Goal: Information Seeking & Learning: Find specific fact

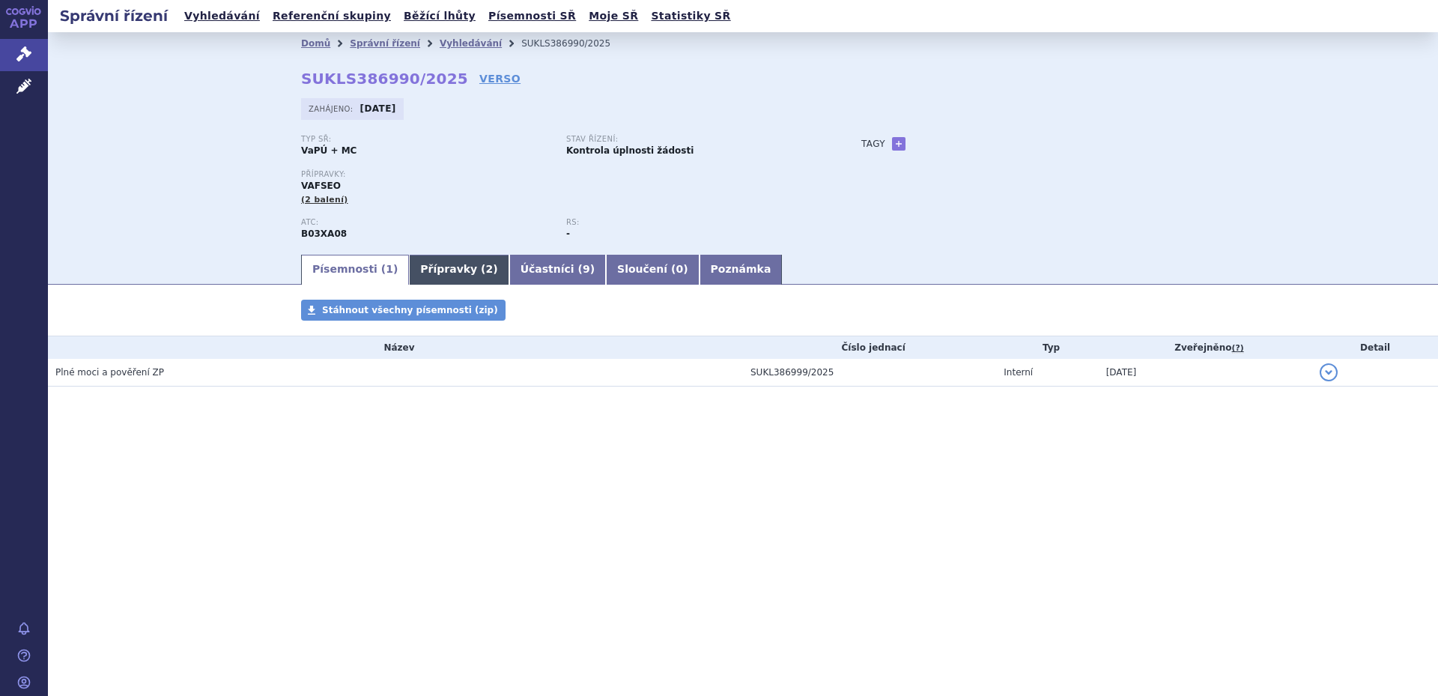
click at [434, 262] on link "Přípravky ( 2 )" at bounding box center [459, 270] width 100 height 30
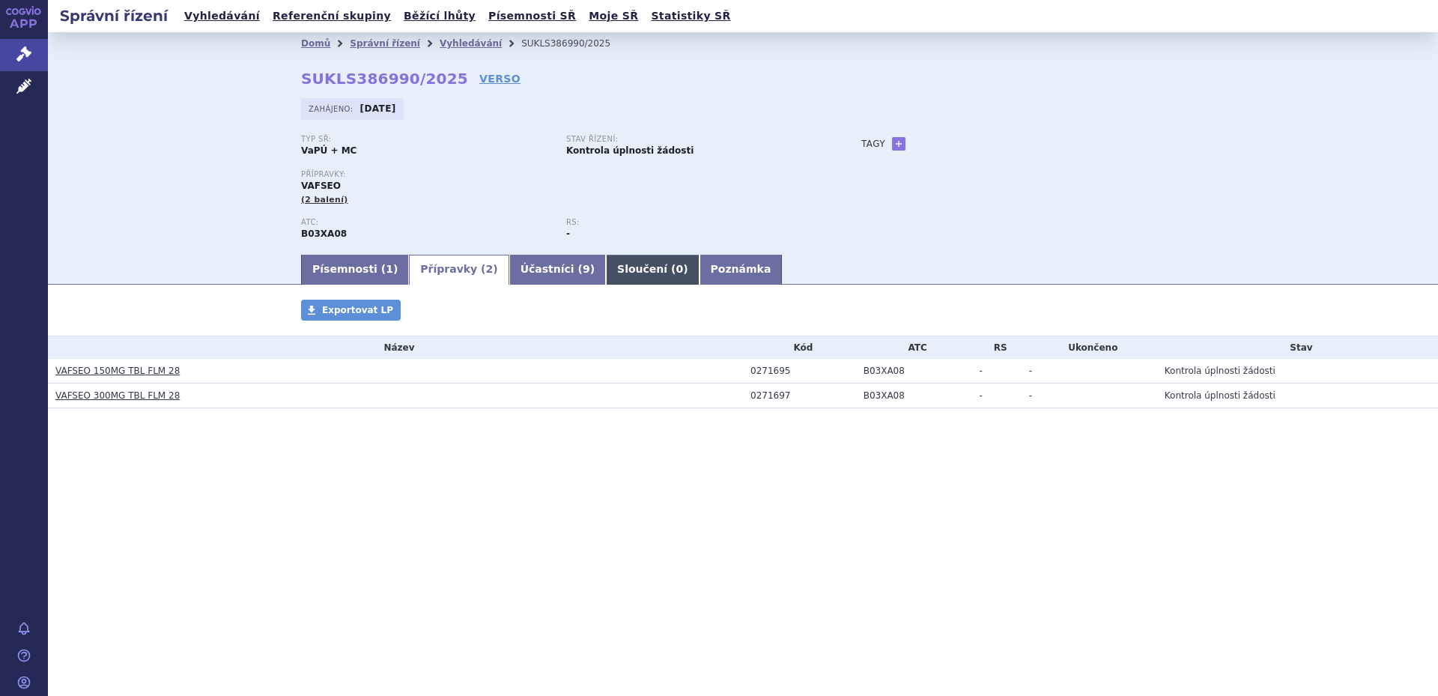
click at [675, 272] on span "0" at bounding box center [678, 269] width 7 height 12
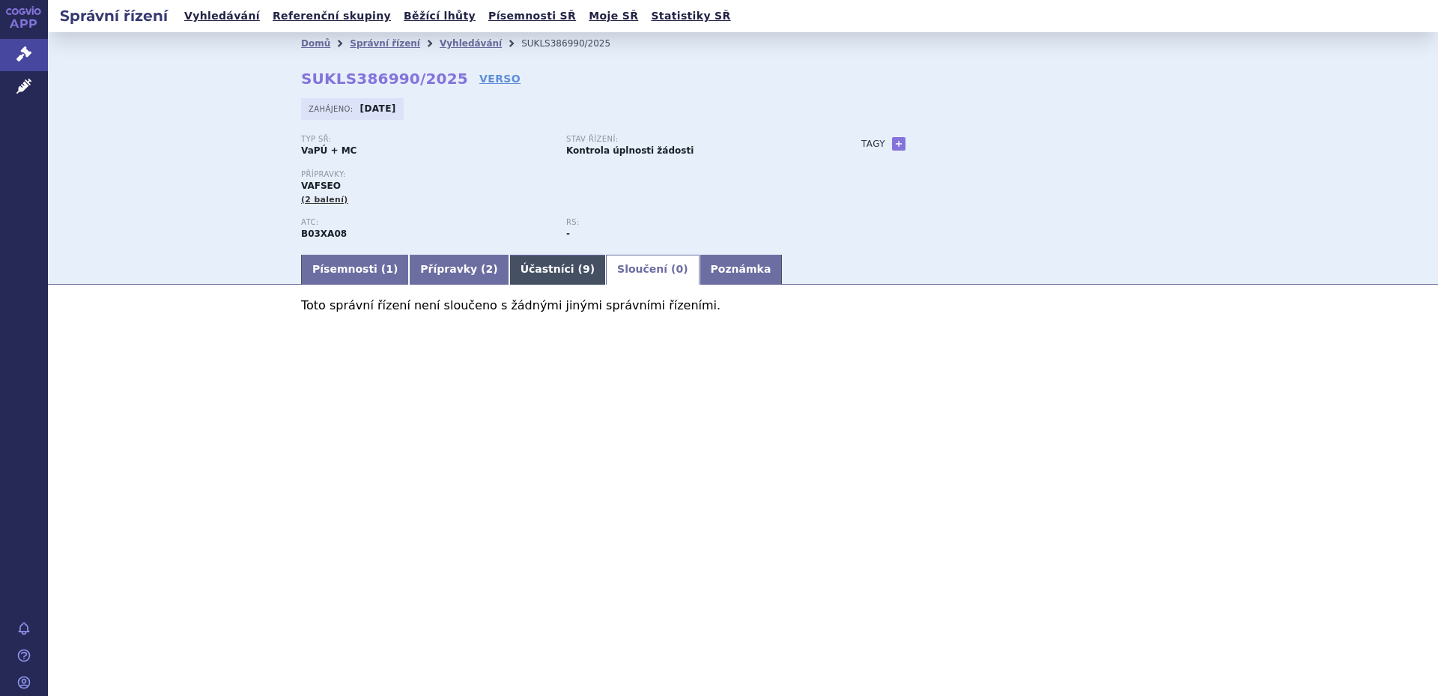
click at [528, 268] on link "Účastníci ( 9 )" at bounding box center [557, 270] width 97 height 30
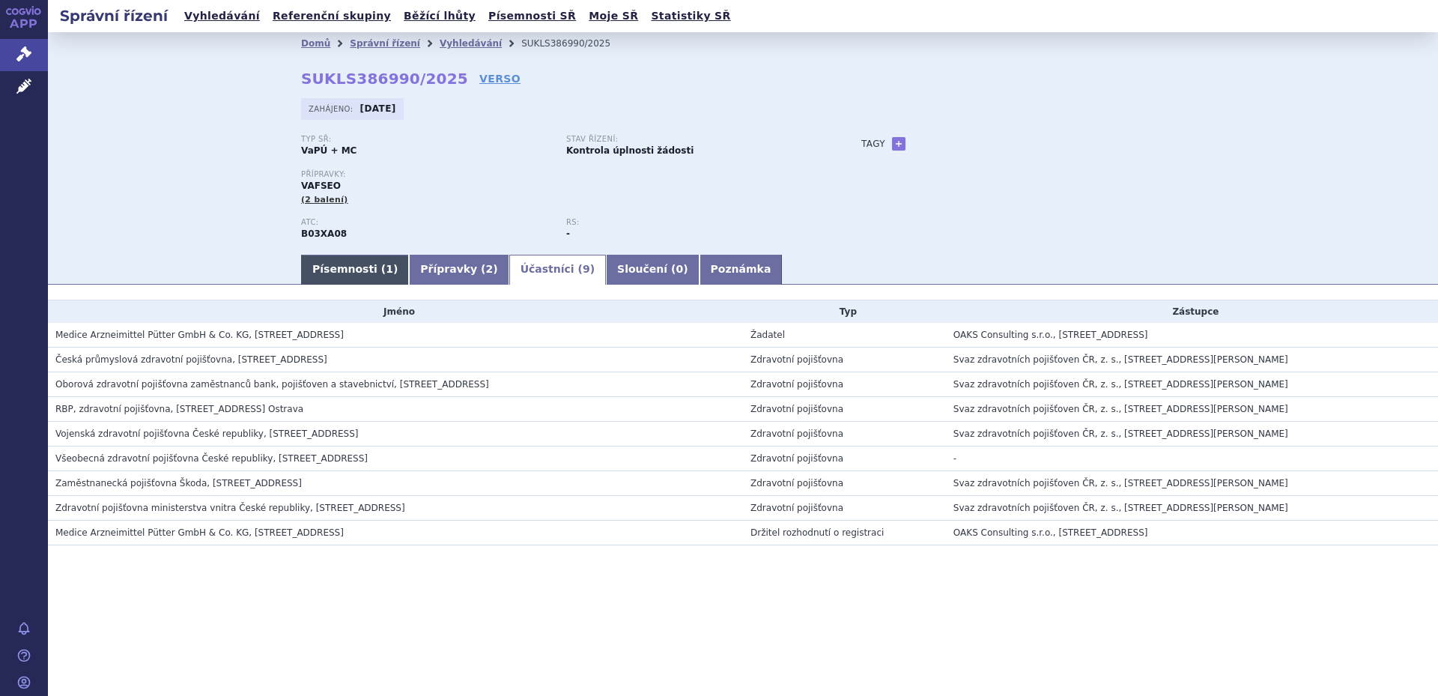
click at [342, 274] on link "Písemnosti ( 1 )" at bounding box center [355, 270] width 108 height 30
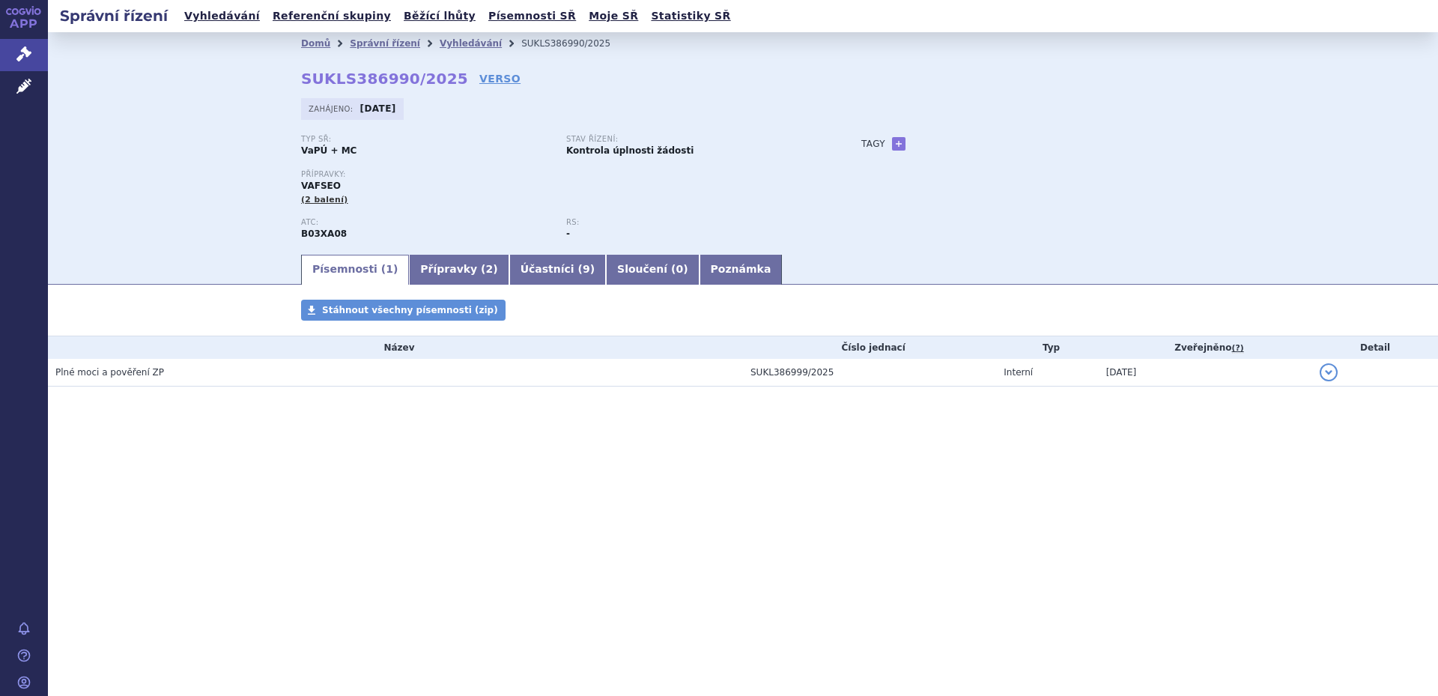
click at [321, 189] on span "VAFSEO" at bounding box center [321, 185] width 40 height 10
copy span "VAFSEO"
